Goal: Obtain resource: Download file/media

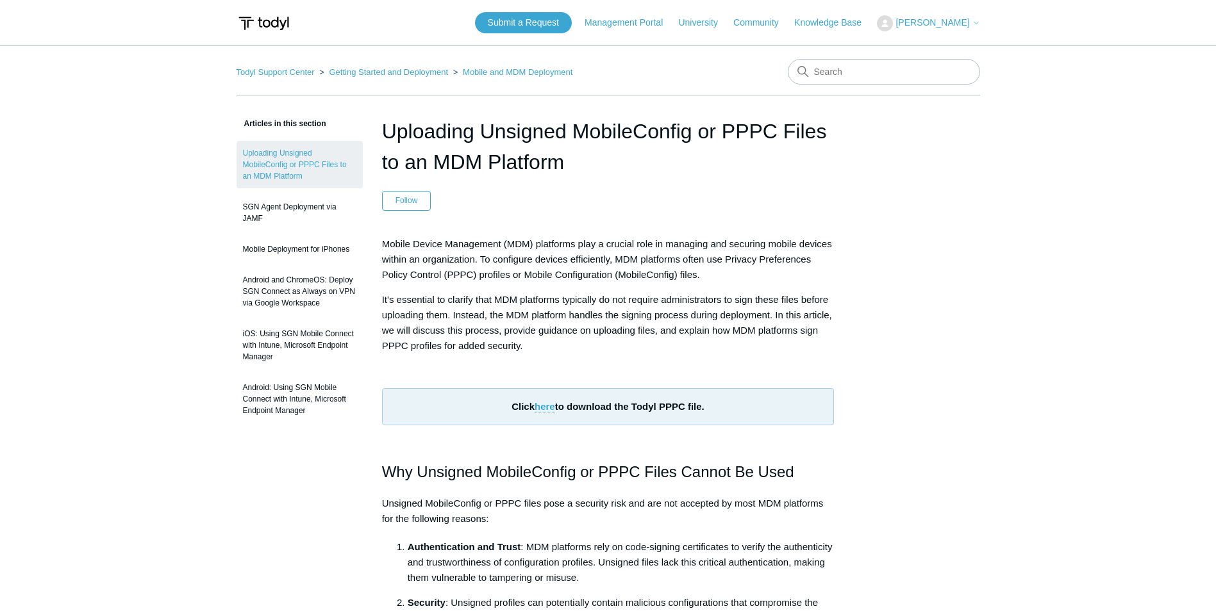
scroll to position [641, 0]
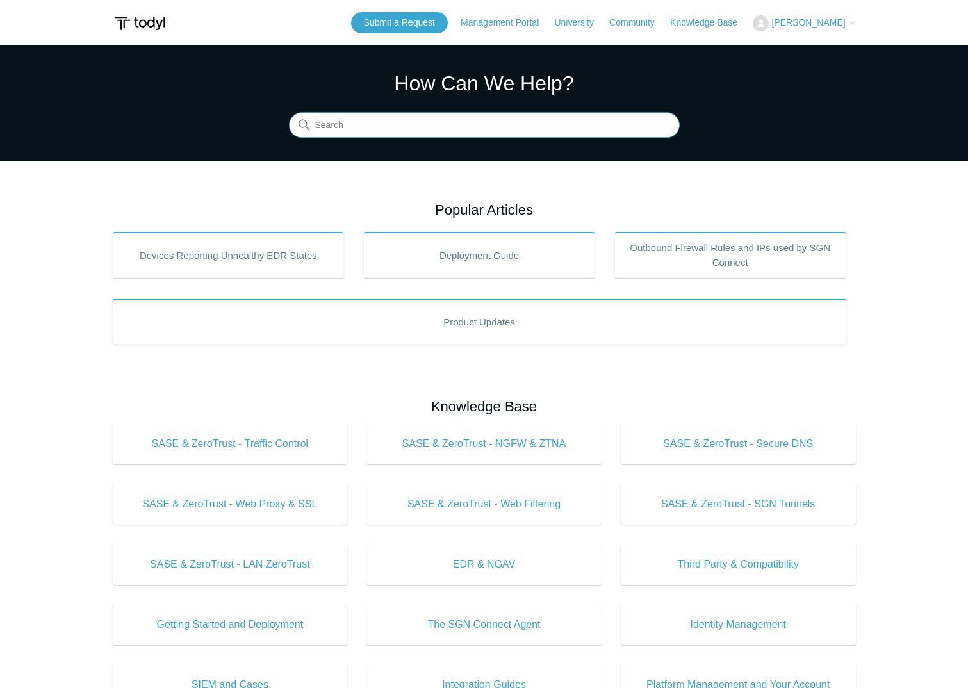
click at [494, 125] on input "Search" at bounding box center [484, 126] width 391 height 26
type input "mac"
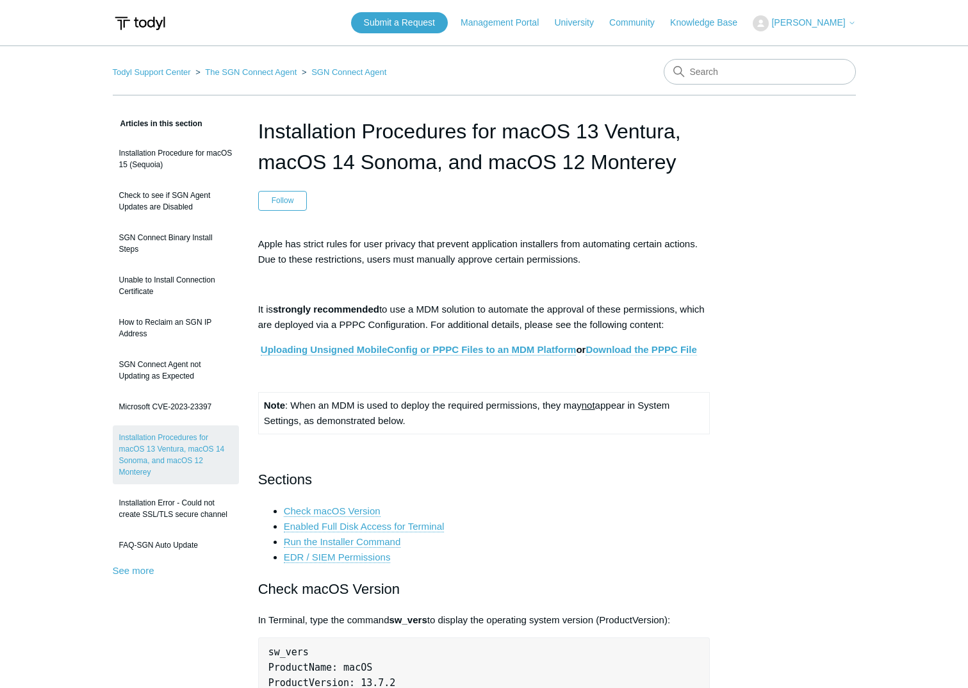
click at [618, 351] on link "Download the PPPC File" at bounding box center [641, 350] width 111 height 12
